Goal: Check status

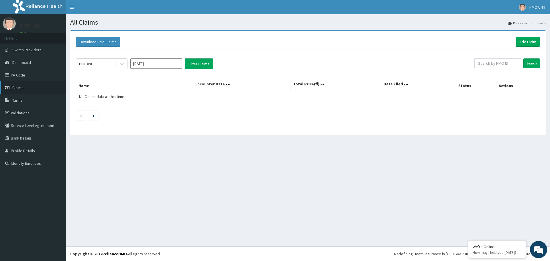
click at [23, 88] on span "Claims" at bounding box center [17, 87] width 11 height 5
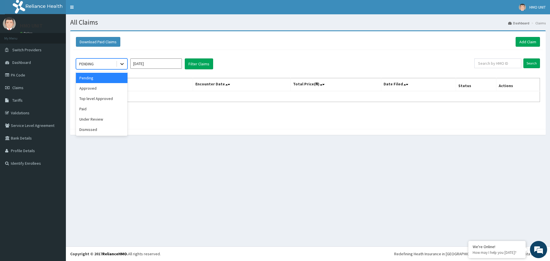
click at [119, 63] on div at bounding box center [122, 64] width 10 height 10
click at [108, 88] on div "Approved" at bounding box center [102, 88] width 52 height 10
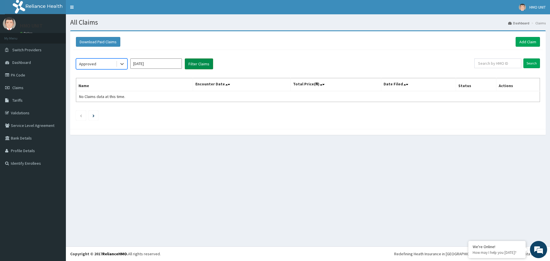
click at [190, 66] on button "Filter Claims" at bounding box center [199, 63] width 28 height 11
